Goal: Transaction & Acquisition: Purchase product/service

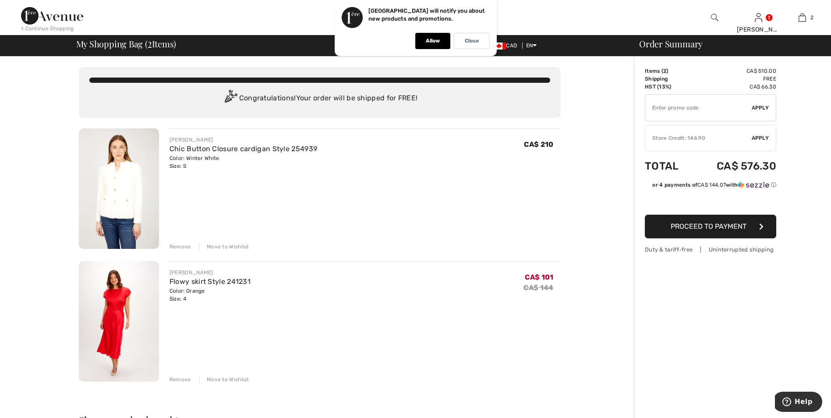
click at [717, 231] on button "Proceed to Payment" at bounding box center [710, 227] width 131 height 24
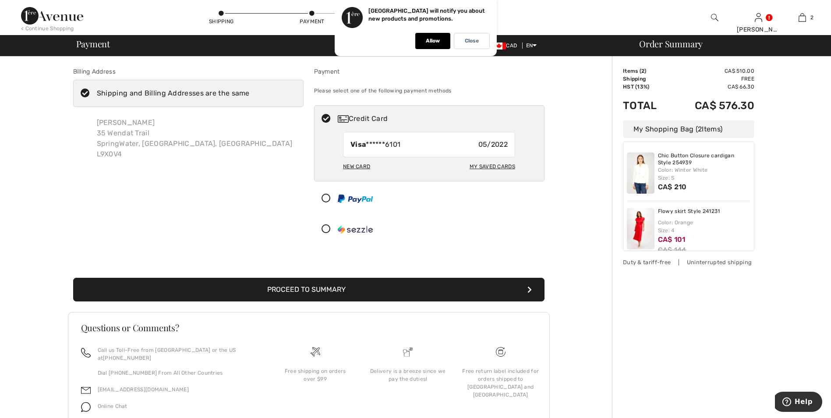
click at [500, 166] on div "My Saved Cards" at bounding box center [493, 166] width 46 height 15
radio input "true"
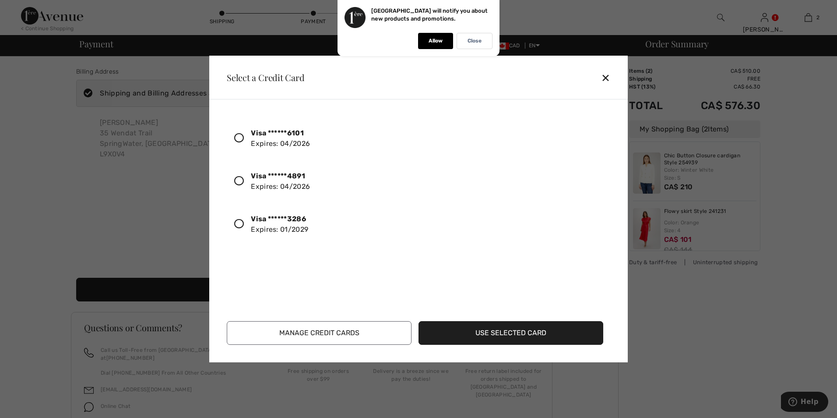
click at [238, 222] on icon at bounding box center [239, 224] width 10 height 10
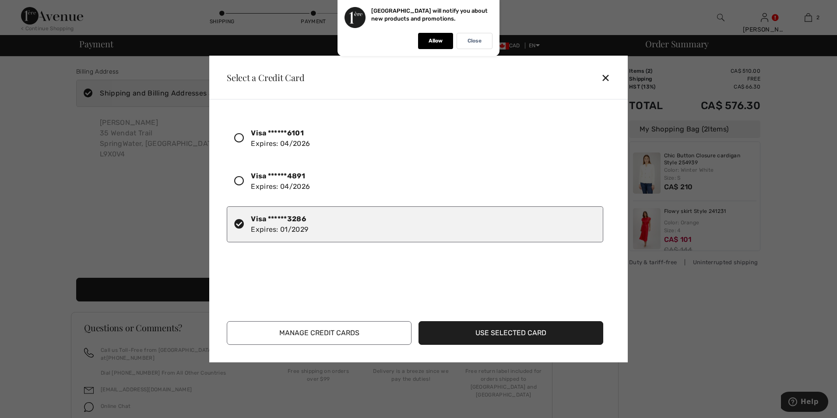
click at [525, 332] on button "Use Selected Card" at bounding box center [511, 333] width 185 height 24
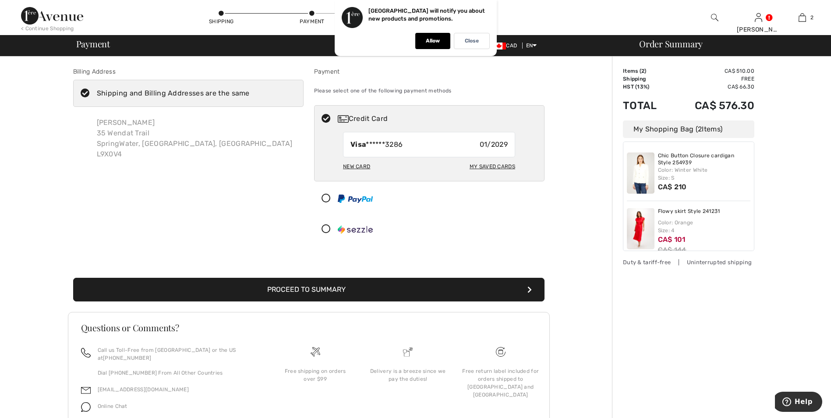
click at [306, 288] on button "Proceed to Summary" at bounding box center [308, 290] width 471 height 24
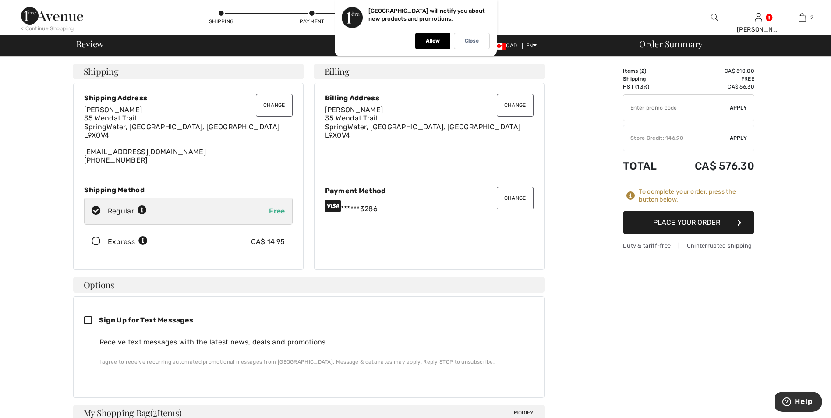
click at [675, 225] on button "Place Your Order" at bounding box center [688, 223] width 131 height 24
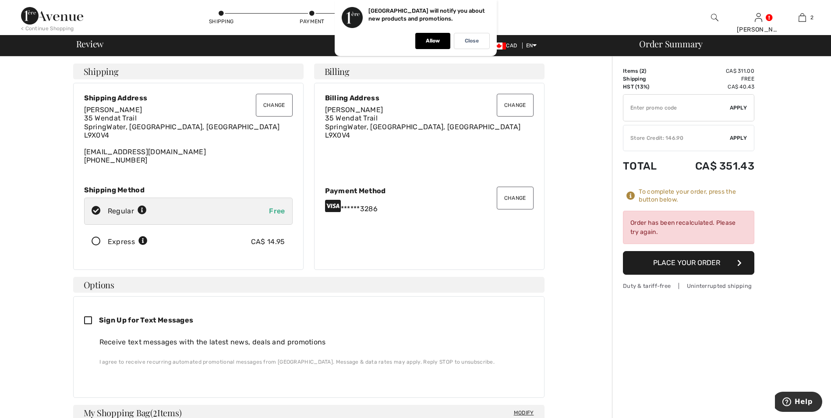
click at [738, 140] on span "Apply" at bounding box center [739, 138] width 18 height 8
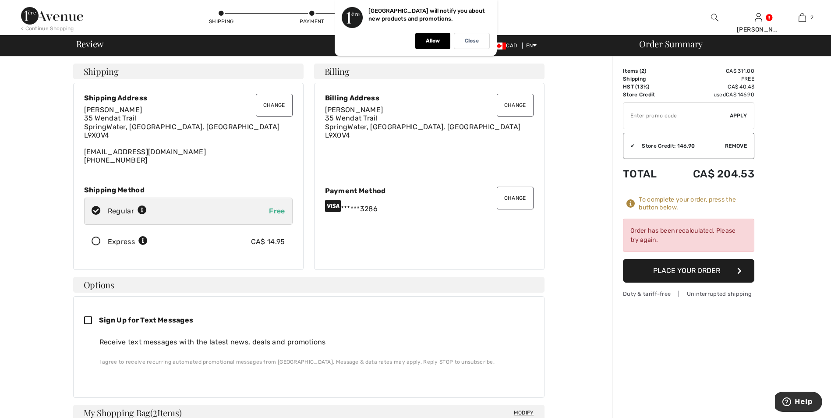
click at [689, 271] on button "Place Your Order" at bounding box center [688, 271] width 131 height 24
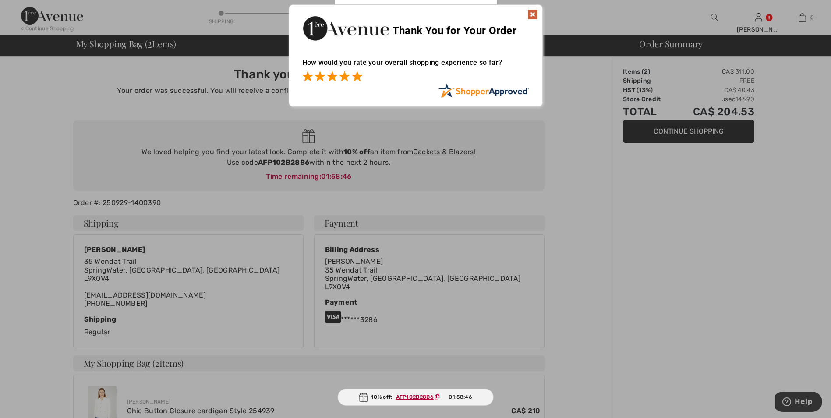
click at [360, 78] on span at bounding box center [357, 76] width 11 height 11
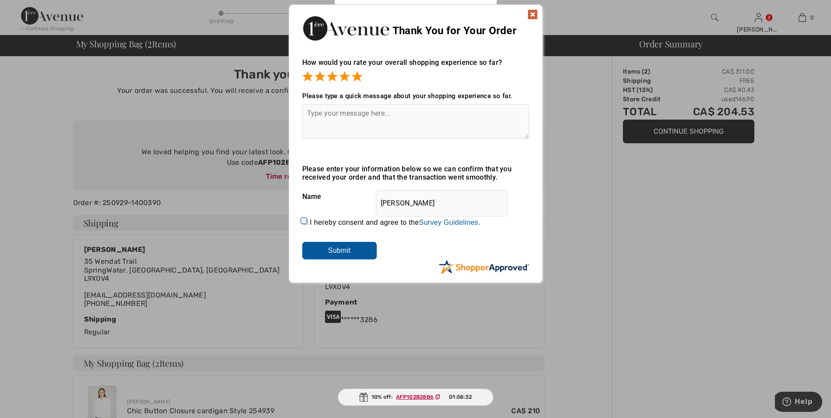
click at [308, 124] on textarea at bounding box center [415, 121] width 227 height 35
type textarea "very good"
